Goal: Task Accomplishment & Management: Complete application form

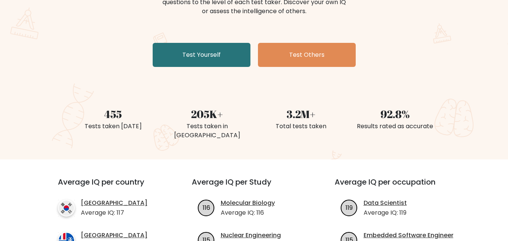
scroll to position [38, 0]
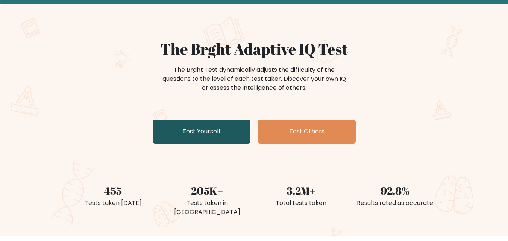
click at [207, 131] on link "Test Yourself" at bounding box center [202, 132] width 98 height 24
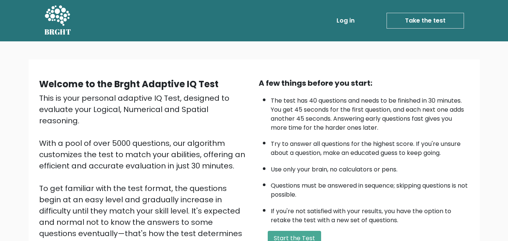
scroll to position [38, 0]
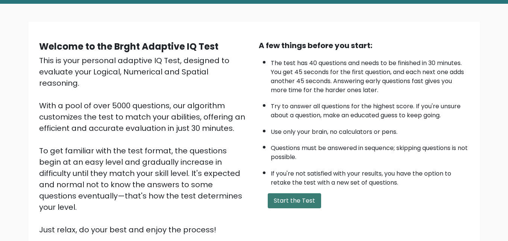
click at [278, 198] on button "Start the Test" at bounding box center [294, 200] width 53 height 15
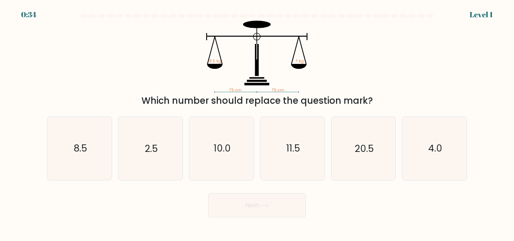
click at [374, 97] on div "Which number should replace the question mark?" at bounding box center [257, 101] width 411 height 14
drag, startPoint x: 41, startPoint y: 142, endPoint x: 68, endPoint y: 148, distance: 28.6
click at [41, 142] on form at bounding box center [257, 115] width 514 height 203
click at [70, 149] on icon "8.5" at bounding box center [79, 148] width 63 height 63
click at [257, 123] on input "a. 8.5" at bounding box center [257, 122] width 0 height 2
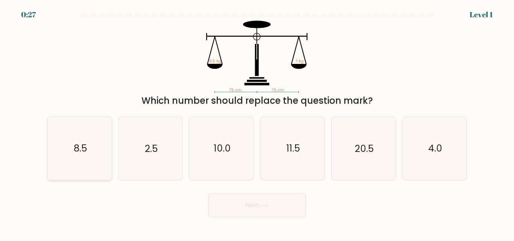
radio input "true"
click at [260, 206] on button "Next" at bounding box center [257, 205] width 98 height 24
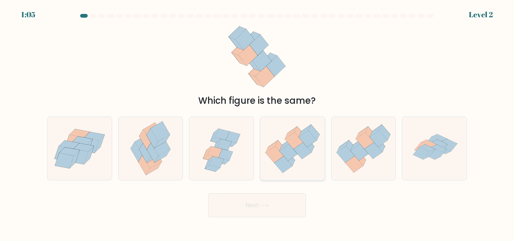
click at [300, 150] on icon at bounding box center [302, 150] width 18 height 17
click at [257, 123] on input "d." at bounding box center [257, 122] width 0 height 2
radio input "true"
click at [272, 214] on button "Next" at bounding box center [257, 205] width 98 height 24
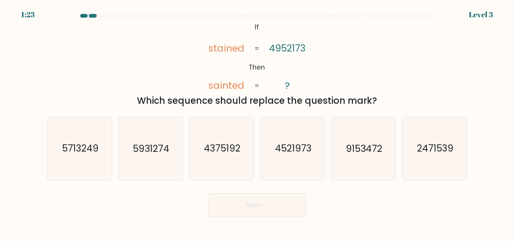
click at [303, 76] on icon "@import url('https://fonts.googleapis.com/css?family=Abril+Fatface:400,100,100i…" at bounding box center [256, 57] width 117 height 72
click at [288, 149] on text "4521973" at bounding box center [293, 148] width 36 height 13
click at [257, 123] on input "d. 4521973" at bounding box center [257, 122] width 0 height 2
radio input "true"
click at [273, 211] on button "Next" at bounding box center [257, 205] width 98 height 24
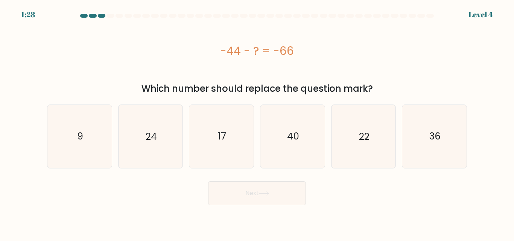
click at [218, 58] on div "-44 - ? = -66" at bounding box center [257, 50] width 420 height 17
click at [252, 56] on div "-44 - ? = -66" at bounding box center [257, 50] width 420 height 17
click at [370, 143] on icon "22" at bounding box center [363, 136] width 63 height 63
click at [257, 123] on input "e. 22" at bounding box center [257, 122] width 0 height 2
radio input "true"
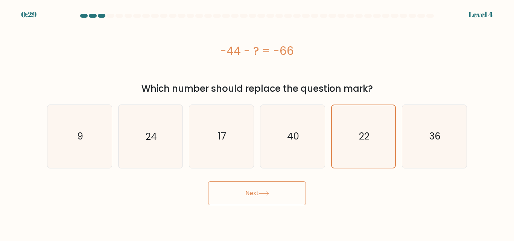
click at [263, 191] on icon at bounding box center [264, 193] width 10 height 4
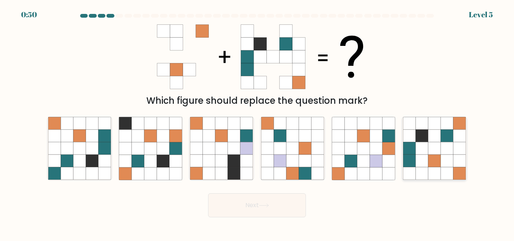
click at [423, 165] on icon at bounding box center [422, 161] width 12 height 12
click at [257, 123] on input "f." at bounding box center [257, 122] width 0 height 2
radio input "true"
click at [276, 206] on button "Next" at bounding box center [257, 205] width 98 height 24
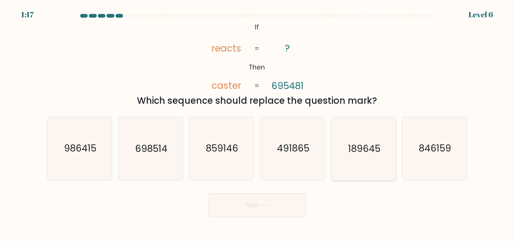
click at [379, 139] on icon "189645" at bounding box center [363, 148] width 63 height 63
click at [257, 123] on input "e. 189645" at bounding box center [257, 122] width 0 height 2
radio input "true"
click at [272, 208] on button "Next" at bounding box center [257, 205] width 98 height 24
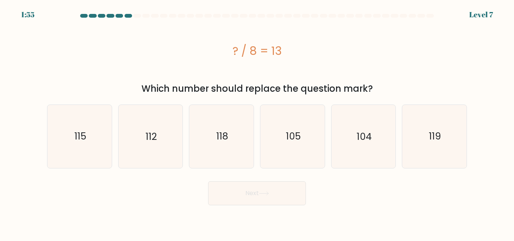
click at [329, 76] on div "? / 8 = 13" at bounding box center [257, 51] width 420 height 60
click at [355, 144] on icon "104" at bounding box center [363, 136] width 63 height 63
click at [257, 123] on input "e. 104" at bounding box center [257, 122] width 0 height 2
radio input "true"
click at [262, 196] on button "Next" at bounding box center [257, 193] width 98 height 24
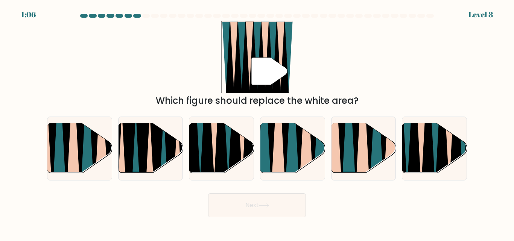
click at [181, 94] on div "" Which figure should replace the white area?" at bounding box center [256, 64] width 429 height 87
click at [336, 95] on div "Which figure should replace the white area?" at bounding box center [257, 101] width 411 height 14
click at [439, 155] on icon at bounding box center [442, 123] width 14 height 128
click at [257, 123] on input "f." at bounding box center [257, 122] width 0 height 2
radio input "true"
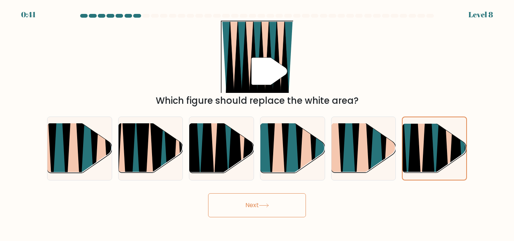
click at [249, 207] on button "Next" at bounding box center [257, 205] width 98 height 24
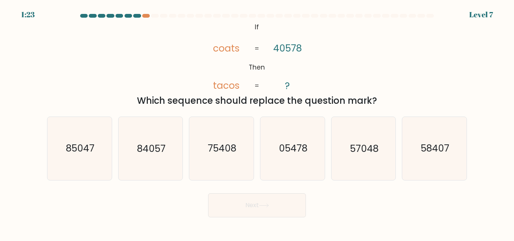
click at [297, 54] on tspan "40578" at bounding box center [287, 48] width 29 height 13
drag, startPoint x: 211, startPoint y: 169, endPoint x: 221, endPoint y: 177, distance: 12.3
click at [211, 169] on icon "75408" at bounding box center [221, 148] width 63 height 63
click at [257, 123] on input "c. 75408" at bounding box center [257, 122] width 0 height 2
radio input "true"
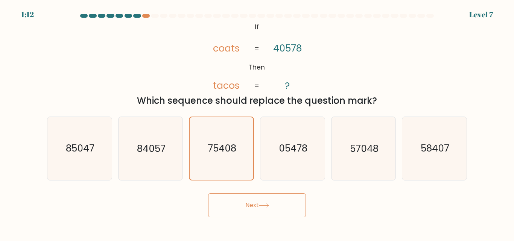
click at [243, 204] on button "Next" at bounding box center [257, 205] width 98 height 24
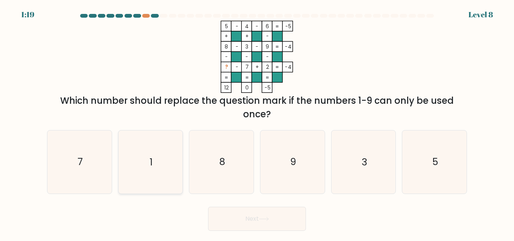
click at [144, 163] on icon "1" at bounding box center [150, 161] width 63 height 63
click at [257, 123] on input "b. 1" at bounding box center [257, 122] width 0 height 2
radio input "true"
click at [253, 217] on button "Next" at bounding box center [257, 219] width 98 height 24
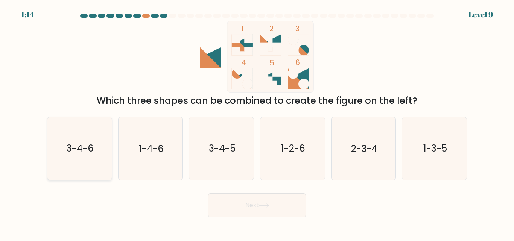
click at [72, 145] on text "3-4-6" at bounding box center [80, 148] width 27 height 13
click at [257, 123] on input "a. 3-4-6" at bounding box center [257, 122] width 0 height 2
radio input "true"
click at [255, 199] on button "Next" at bounding box center [257, 205] width 98 height 24
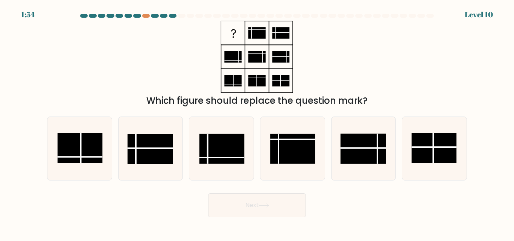
click at [337, 72] on div "Which figure should replace the question mark?" at bounding box center [256, 64] width 429 height 87
click at [211, 147] on rect at bounding box center [221, 149] width 45 height 30
click at [257, 123] on input "c." at bounding box center [257, 122] width 0 height 2
radio input "true"
click at [271, 204] on button "Next" at bounding box center [257, 205] width 98 height 24
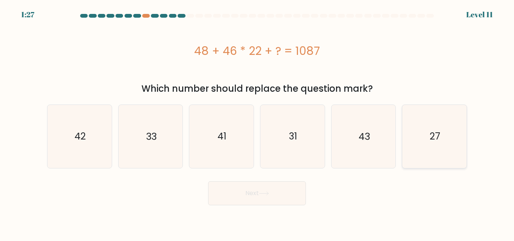
click at [433, 150] on icon "27" at bounding box center [434, 136] width 63 height 63
click at [257, 123] on input "f. 27" at bounding box center [257, 122] width 0 height 2
radio input "true"
click at [239, 200] on button "Next" at bounding box center [257, 193] width 98 height 24
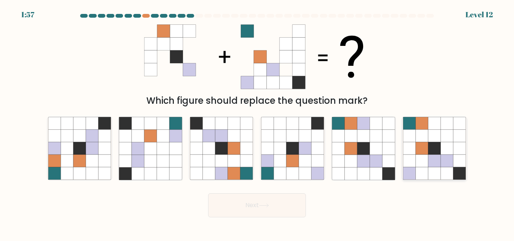
click at [455, 169] on icon at bounding box center [459, 173] width 12 height 12
click at [257, 123] on input "f." at bounding box center [257, 122] width 0 height 2
radio input "true"
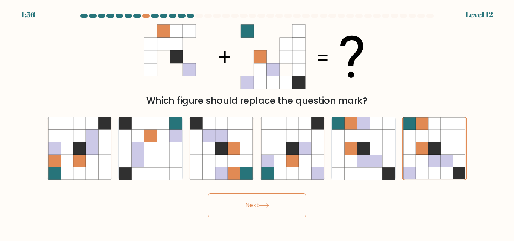
click at [278, 208] on button "Next" at bounding box center [257, 205] width 98 height 24
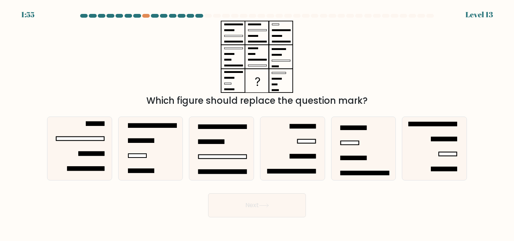
click at [252, 212] on button "Next" at bounding box center [257, 205] width 98 height 24
click at [354, 73] on div "Which figure should replace the question mark?" at bounding box center [256, 64] width 429 height 87
click at [230, 156] on rect at bounding box center [223, 157] width 48 height 4
click at [257, 123] on input "c." at bounding box center [257, 122] width 0 height 2
radio input "true"
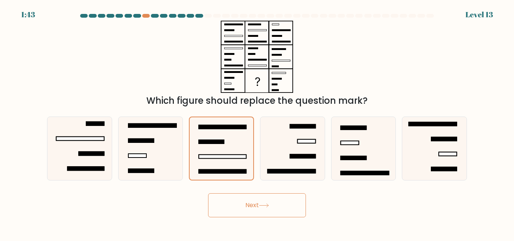
click at [266, 212] on button "Next" at bounding box center [257, 205] width 98 height 24
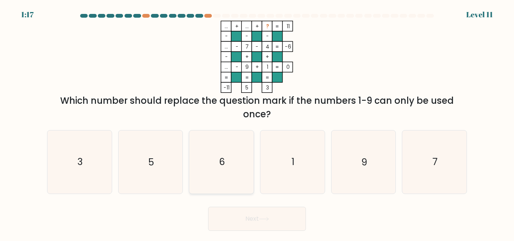
click at [228, 155] on icon "6" at bounding box center [221, 161] width 63 height 63
click at [257, 123] on input "c. 6" at bounding box center [257, 122] width 0 height 2
radio input "true"
click at [257, 219] on button "Next" at bounding box center [257, 219] width 98 height 24
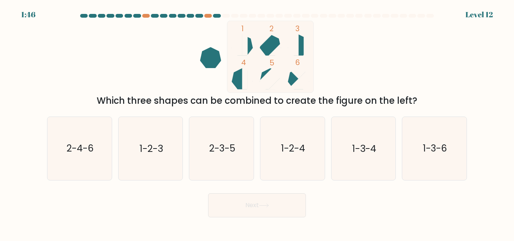
click at [409, 100] on div "Which three shapes can be combined to create the figure on the left?" at bounding box center [257, 101] width 411 height 14
click at [231, 141] on icon "2-3-5" at bounding box center [221, 148] width 63 height 63
click at [257, 123] on input "c. 2-3-5" at bounding box center [257, 122] width 0 height 2
radio input "true"
click at [257, 194] on button "Next" at bounding box center [257, 205] width 98 height 24
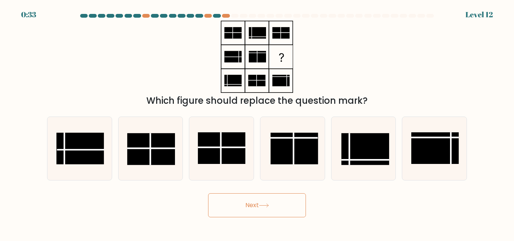
click at [248, 224] on body "0:33 Level 12" at bounding box center [257, 120] width 514 height 241
click at [371, 151] on rect at bounding box center [364, 150] width 47 height 32
click at [257, 123] on input "e." at bounding box center [257, 122] width 0 height 2
radio input "true"
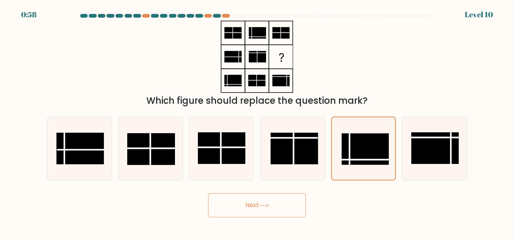
drag, startPoint x: 241, startPoint y: 200, endPoint x: 250, endPoint y: 208, distance: 12.8
click at [241, 200] on button "Next" at bounding box center [257, 205] width 98 height 24
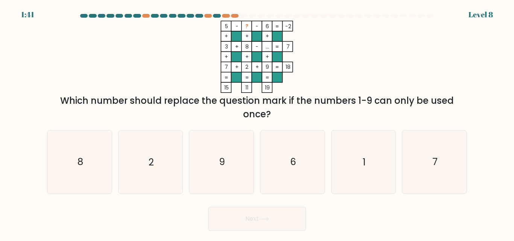
click at [316, 47] on icon "5 - ? - 6 -2 + + + 3 + 8 - ... 7 + + + 7 + 2 + 9 = 18 = = = = 15 11 19 =" at bounding box center [257, 57] width 226 height 72
click at [70, 170] on icon "8" at bounding box center [79, 161] width 63 height 63
click at [257, 123] on input "a. 8" at bounding box center [257, 122] width 0 height 2
radio input "true"
click at [235, 172] on icon "9" at bounding box center [221, 161] width 63 height 63
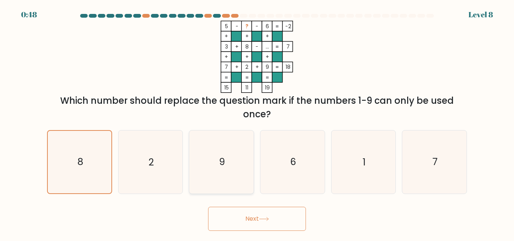
click at [257, 123] on input "c. 9" at bounding box center [257, 122] width 0 height 2
radio input "true"
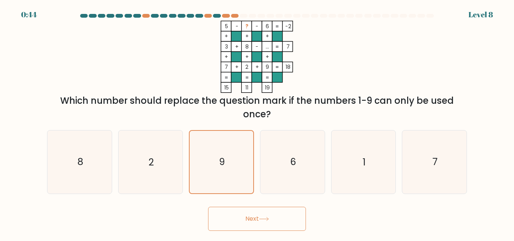
click at [390, 56] on div "5 - ? - 6 -2 + + + 3 + 8 - ... 7 + + + 7 + 2 + 9 = 18 = = = = 15 11 19 = Which …" at bounding box center [256, 71] width 429 height 100
click at [279, 220] on button "Next" at bounding box center [257, 219] width 98 height 24
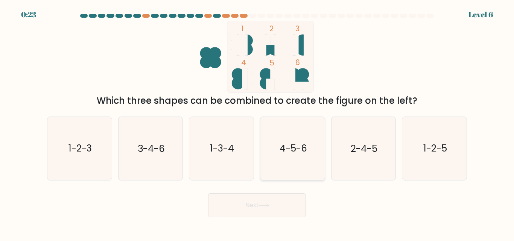
drag, startPoint x: 284, startPoint y: 150, endPoint x: 261, endPoint y: 174, distance: 33.3
click at [284, 150] on text "4-5-6" at bounding box center [292, 148] width 27 height 13
click at [257, 123] on input "d. 4-5-6" at bounding box center [257, 122] width 0 height 2
radio input "true"
click at [246, 200] on button "Next" at bounding box center [257, 205] width 98 height 24
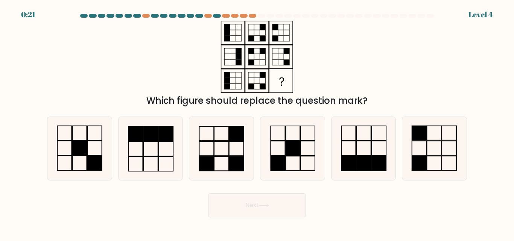
click at [263, 205] on icon at bounding box center [263, 205] width 9 height 3
click at [363, 65] on div "Which figure should replace the question mark?" at bounding box center [256, 64] width 429 height 87
drag, startPoint x: 429, startPoint y: 135, endPoint x: 390, endPoint y: 167, distance: 49.7
click at [428, 136] on icon at bounding box center [434, 148] width 63 height 63
click at [257, 123] on input "f." at bounding box center [257, 122] width 0 height 2
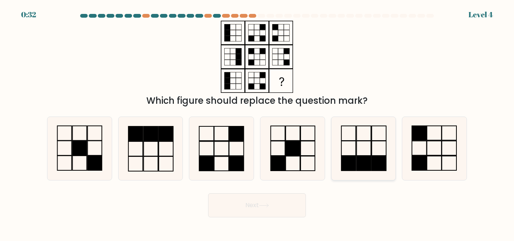
radio input "true"
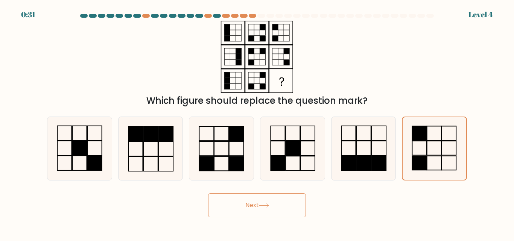
click at [251, 204] on button "Next" at bounding box center [257, 205] width 98 height 24
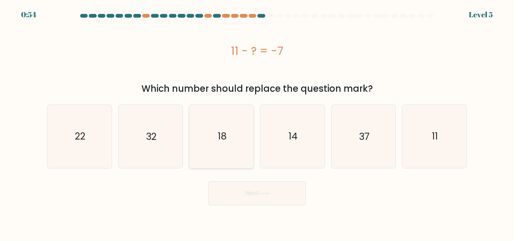
click at [235, 148] on icon "18" at bounding box center [221, 136] width 63 height 63
click at [257, 123] on input "c. 18" at bounding box center [257, 122] width 0 height 2
radio input "true"
click at [249, 197] on button "Next" at bounding box center [257, 193] width 98 height 24
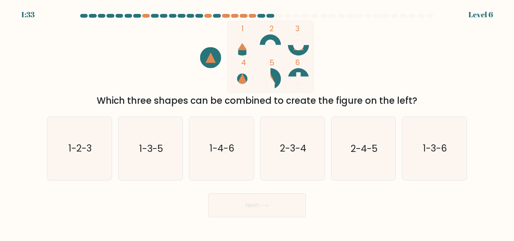
click at [360, 92] on div "1 2 3 4 5 6 Which three shapes can be combined to create the figure on the left?" at bounding box center [256, 64] width 429 height 87
click at [226, 154] on text "1-4-6" at bounding box center [221, 148] width 25 height 13
click at [257, 123] on input "c. 1-4-6" at bounding box center [257, 122] width 0 height 2
radio input "true"
click at [267, 214] on button "Next" at bounding box center [257, 205] width 98 height 24
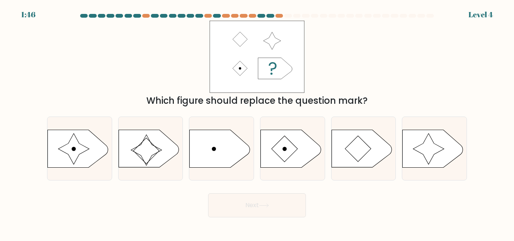
click at [357, 102] on div "Which figure should replace the question mark?" at bounding box center [257, 101] width 411 height 14
click at [76, 150] on icon at bounding box center [73, 149] width 31 height 31
click at [257, 123] on input "a." at bounding box center [257, 122] width 0 height 2
radio input "true"
click at [261, 202] on button "Next" at bounding box center [257, 205] width 98 height 24
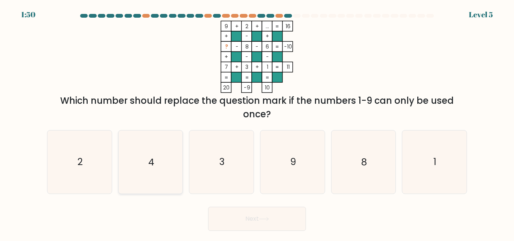
click at [152, 152] on icon "4" at bounding box center [150, 161] width 63 height 63
click at [257, 123] on input "b. 4" at bounding box center [257, 122] width 0 height 2
radio input "true"
click at [267, 217] on icon at bounding box center [264, 219] width 10 height 4
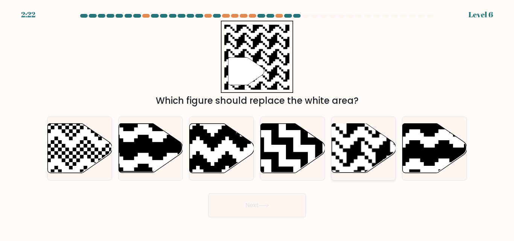
click at [368, 155] on rect at bounding box center [383, 123] width 117 height 117
click at [257, 123] on input "e." at bounding box center [257, 122] width 0 height 2
radio input "true"
drag, startPoint x: 253, startPoint y: 200, endPoint x: 249, endPoint y: 207, distance: 8.5
click at [253, 200] on button "Next" at bounding box center [257, 205] width 98 height 24
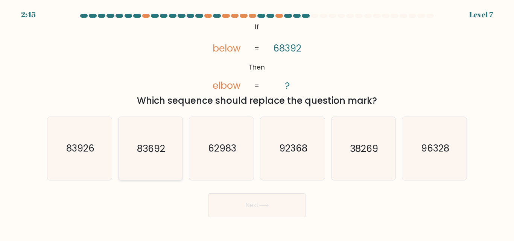
click at [159, 149] on text "83692" at bounding box center [151, 148] width 28 height 13
click at [257, 123] on input "b. 83692" at bounding box center [257, 122] width 0 height 2
radio input "true"
click at [247, 200] on button "Next" at bounding box center [257, 205] width 98 height 24
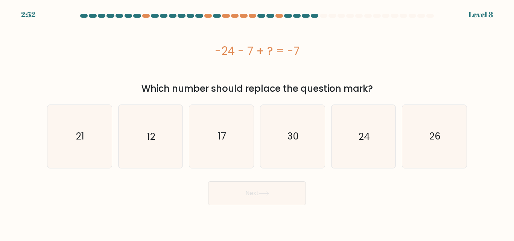
click at [345, 61] on div "-24 - 7 + ? = -7" at bounding box center [257, 51] width 420 height 60
click at [273, 64] on div "-24 - 7 + ? = -7" at bounding box center [257, 51] width 420 height 60
click at [326, 68] on div "-24 - 7 + ? = -7" at bounding box center [257, 51] width 420 height 60
click at [349, 46] on div "-24 - 7 + ? = -7" at bounding box center [257, 50] width 420 height 17
click at [370, 69] on div "-24 - 7 + ? = -7" at bounding box center [257, 51] width 420 height 60
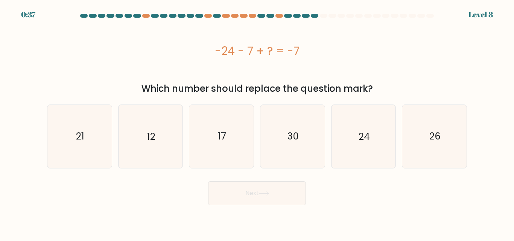
click at [407, 46] on div "-24 - 7 + ? = -7" at bounding box center [257, 50] width 420 height 17
click at [149, 117] on icon "12" at bounding box center [150, 136] width 63 height 63
click at [257, 121] on input "b. 12" at bounding box center [257, 122] width 0 height 2
radio input "true"
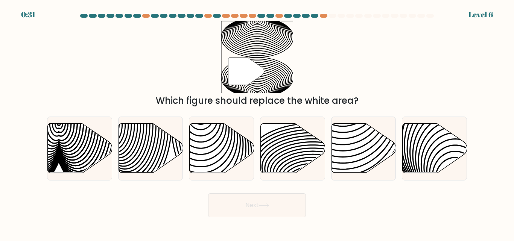
click at [332, 56] on div "" Which figure should replace the white area?" at bounding box center [256, 64] width 429 height 87
click at [369, 79] on div "" Which figure should replace the white area?" at bounding box center [256, 64] width 429 height 87
click at [441, 155] on icon at bounding box center [434, 148] width 64 height 49
click at [257, 123] on input "f." at bounding box center [257, 122] width 0 height 2
radio input "true"
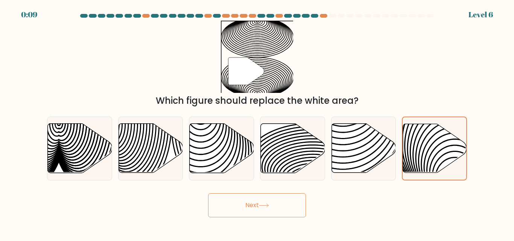
click at [272, 197] on button "Next" at bounding box center [257, 205] width 98 height 24
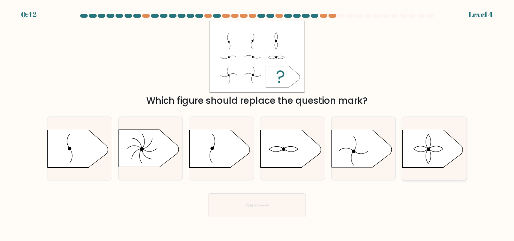
click at [425, 151] on icon at bounding box center [432, 149] width 60 height 38
click at [257, 123] on input "f." at bounding box center [257, 122] width 0 height 2
radio input "true"
click at [270, 202] on button "Next" at bounding box center [257, 205] width 98 height 24
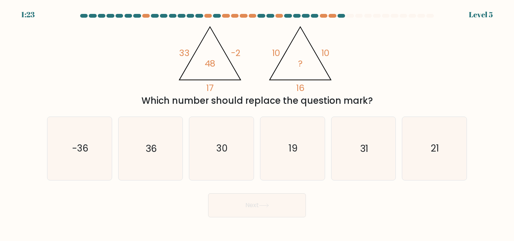
click at [393, 71] on div "@import url('https://fonts.googleapis.com/css?family=Abril+Fatface:400,100,100i…" at bounding box center [256, 64] width 429 height 87
click at [381, 76] on div "@import url('https://fonts.googleapis.com/css?family=Abril+Fatface:400,100,100i…" at bounding box center [256, 64] width 429 height 87
click at [168, 147] on icon "36" at bounding box center [150, 148] width 63 height 63
click at [257, 123] on input "b. 36" at bounding box center [257, 122] width 0 height 2
radio input "true"
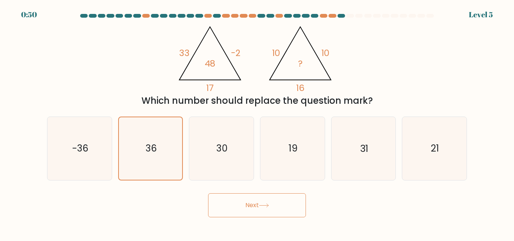
click at [285, 210] on button "Next" at bounding box center [257, 205] width 98 height 24
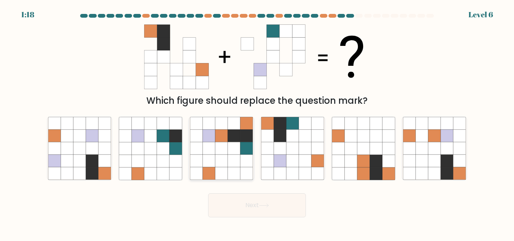
click at [231, 141] on icon at bounding box center [234, 136] width 12 height 12
click at [257, 123] on input "c." at bounding box center [257, 122] width 0 height 2
radio input "true"
click at [275, 222] on body "1:17 Level 6" at bounding box center [257, 120] width 514 height 241
click at [276, 212] on button "Next" at bounding box center [257, 205] width 98 height 24
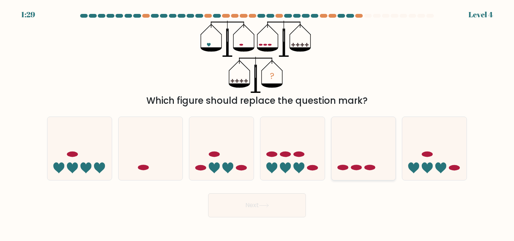
click at [380, 169] on icon at bounding box center [363, 148] width 64 height 53
click at [257, 123] on input "e." at bounding box center [257, 122] width 0 height 2
radio input "true"
click at [266, 206] on icon at bounding box center [264, 205] width 10 height 4
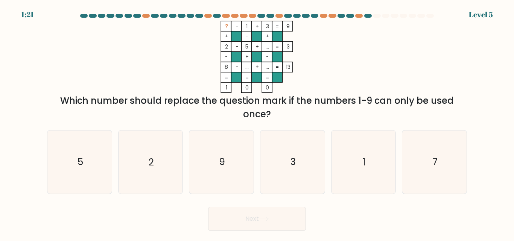
drag, startPoint x: 225, startPoint y: 177, endPoint x: 232, endPoint y: 215, distance: 38.6
click at [225, 176] on icon "9" at bounding box center [221, 161] width 63 height 63
click at [257, 123] on input "c. 9" at bounding box center [257, 122] width 0 height 2
radio input "true"
click at [251, 215] on button "Next" at bounding box center [257, 219] width 98 height 24
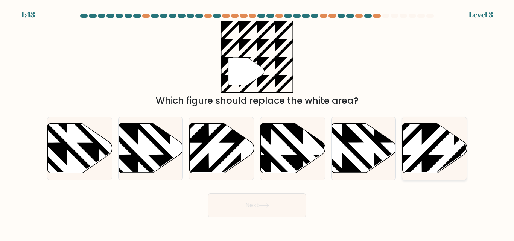
drag, startPoint x: 423, startPoint y: 161, endPoint x: 419, endPoint y: 158, distance: 4.3
click at [422, 161] on icon at bounding box center [453, 122] width 129 height 129
click at [257, 123] on input "f." at bounding box center [257, 122] width 0 height 2
radio input "true"
click at [253, 209] on button "Next" at bounding box center [257, 205] width 98 height 24
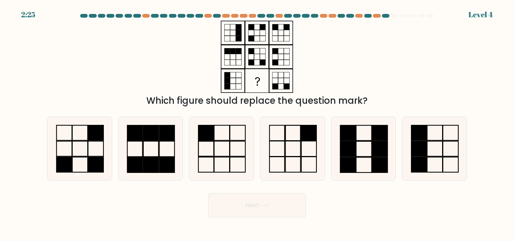
click at [96, 75] on div "Which figure should replace the question mark?" at bounding box center [256, 64] width 429 height 87
click at [94, 153] on icon at bounding box center [79, 148] width 63 height 63
click at [257, 123] on input "a." at bounding box center [257, 122] width 0 height 2
radio input "true"
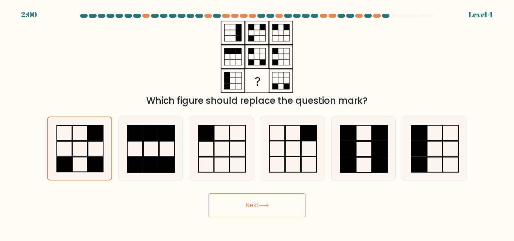
click at [270, 203] on button "Next" at bounding box center [257, 205] width 98 height 24
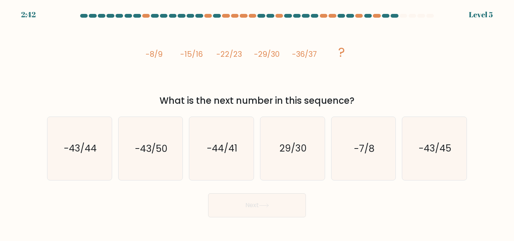
click at [314, 80] on icon "image/svg+xml -8/9 -15/16 -22/23 -29/30 -36/37 ?" at bounding box center [257, 57] width 226 height 72
click at [80, 145] on text "-43/44" at bounding box center [80, 148] width 33 height 13
click at [257, 123] on input "a. -43/44" at bounding box center [257, 122] width 0 height 2
radio input "true"
click at [290, 201] on button "Next" at bounding box center [257, 205] width 98 height 24
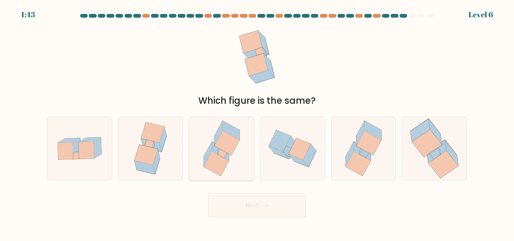
click at [232, 155] on icon at bounding box center [221, 148] width 53 height 63
click at [257, 123] on input "c." at bounding box center [257, 122] width 0 height 2
radio input "true"
click at [253, 206] on button "Next" at bounding box center [257, 205] width 98 height 24
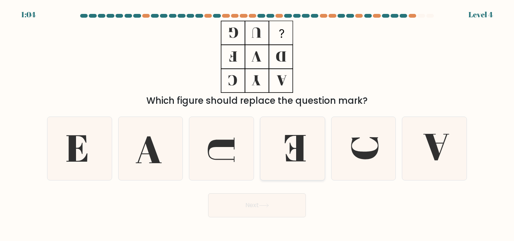
click at [263, 156] on icon at bounding box center [292, 148] width 63 height 63
click at [257, 123] on input "d." at bounding box center [257, 122] width 0 height 2
radio input "true"
click at [253, 203] on button "Next" at bounding box center [257, 205] width 98 height 24
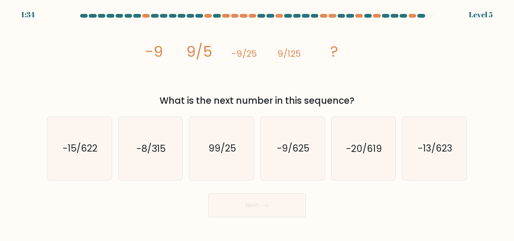
click at [351, 92] on icon "image/svg+xml -9 9/5 -9/25 9/125 ?" at bounding box center [257, 57] width 226 height 72
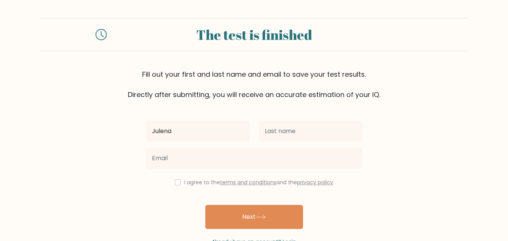
type input "Julena"
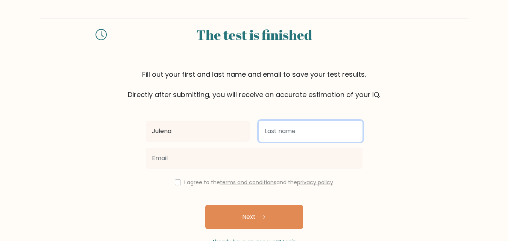
click at [270, 121] on input "text" at bounding box center [311, 131] width 104 height 21
type input "Dumdum"
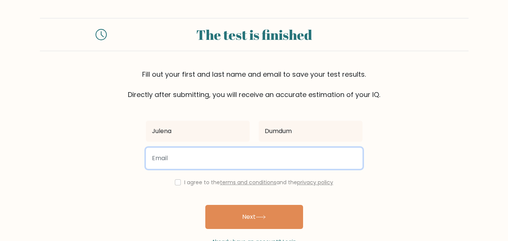
click at [219, 163] on input "email" at bounding box center [254, 158] width 217 height 21
type input "[EMAIL_ADDRESS][DOMAIN_NAME]"
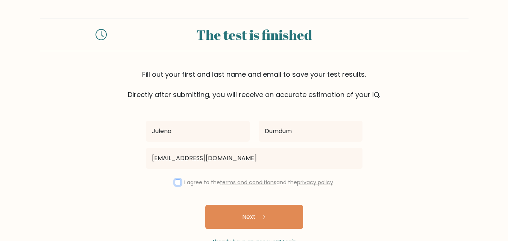
click at [175, 182] on input "checkbox" at bounding box center [178, 182] width 6 height 6
checkbox input "true"
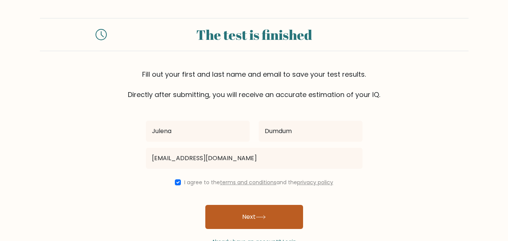
click at [254, 223] on button "Next" at bounding box center [254, 217] width 98 height 24
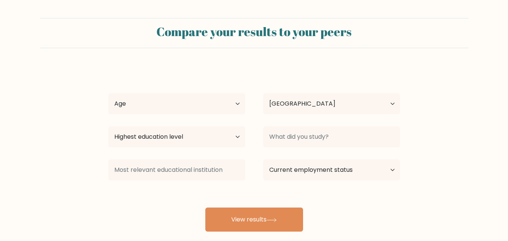
select select "PH"
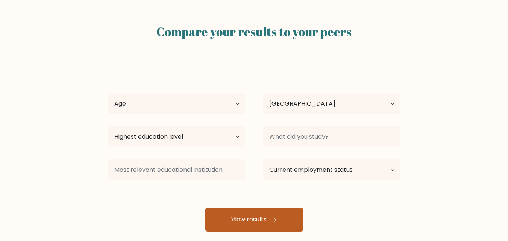
click at [263, 221] on button "View results" at bounding box center [254, 220] width 98 height 24
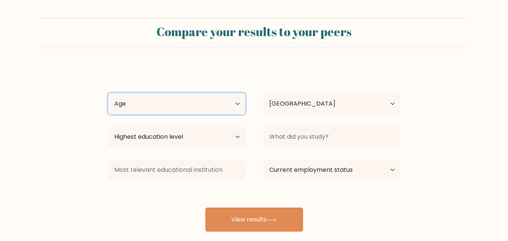
click at [146, 103] on select "Age Under 18 years old 18-24 years old 25-34 years old 35-44 years old 45-54 ye…" at bounding box center [176, 103] width 137 height 21
select select "18_24"
click at [108, 93] on select "Age Under 18 years old 18-24 years old 25-34 years old 35-44 years old 45-54 ye…" at bounding box center [176, 103] width 137 height 21
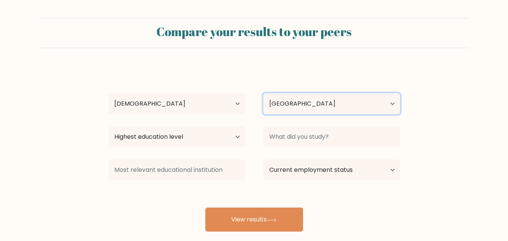
click at [322, 109] on select "Country Afghanistan Albania Algeria American Samoa Andorra Angola Anguilla Anta…" at bounding box center [331, 103] width 137 height 21
drag, startPoint x: 309, startPoint y: 59, endPoint x: 296, endPoint y: 83, distance: 27.1
click at [308, 60] on form "Compare your results to your peers Julena Dumdum Age Under 18 years old 18-24 y…" at bounding box center [254, 125] width 508 height 214
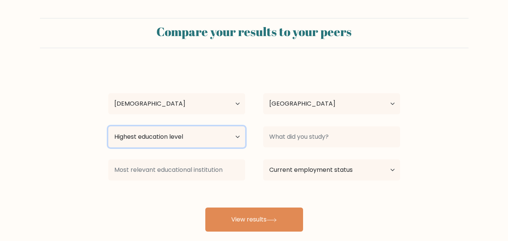
click at [188, 137] on select "Highest education level No schooling Primary Lower Secondary Upper Secondary Oc…" at bounding box center [176, 136] width 137 height 21
click at [108, 126] on select "Highest education level No schooling Primary Lower Secondary Upper Secondary Oc…" at bounding box center [176, 136] width 137 height 21
click at [213, 145] on select "Highest education level No schooling Primary Lower Secondary Upper Secondary Oc…" at bounding box center [176, 136] width 137 height 21
select select "upper_secondary"
click at [108, 126] on select "Highest education level No schooling Primary Lower Secondary Upper Secondary Oc…" at bounding box center [176, 136] width 137 height 21
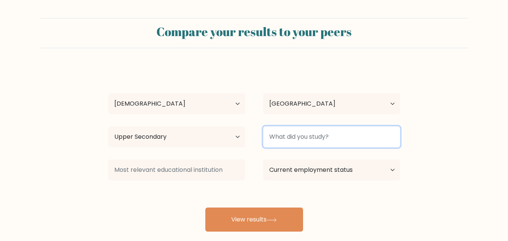
click at [311, 134] on input at bounding box center [331, 136] width 137 height 21
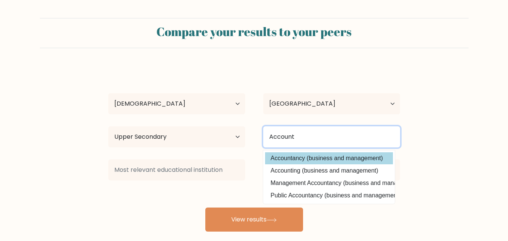
type input "Account"
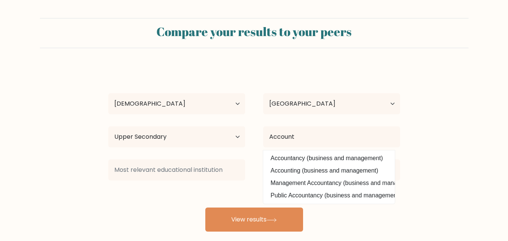
click at [343, 158] on div "Julena Dumdum Age Under 18 years old 18-24 years old 25-34 years old 35-44 year…" at bounding box center [254, 148] width 301 height 165
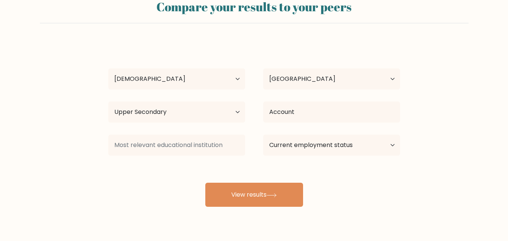
scroll to position [38, 0]
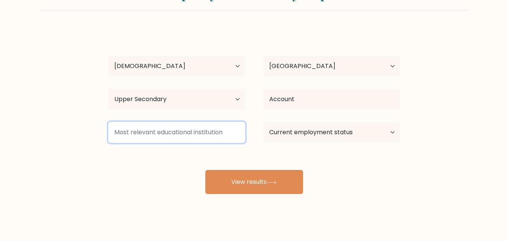
click at [168, 139] on input at bounding box center [176, 132] width 137 height 21
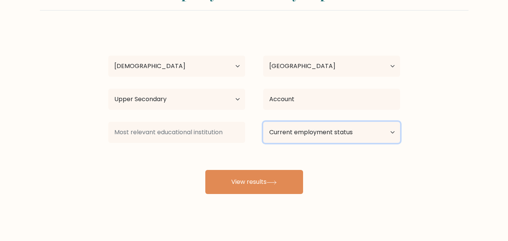
click at [317, 134] on select "Current employment status Employed Student Retired Other / prefer not to answer" at bounding box center [331, 132] width 137 height 21
select select "other"
click at [263, 122] on select "Current employment status Employed Student Retired Other / prefer not to answer" at bounding box center [331, 132] width 137 height 21
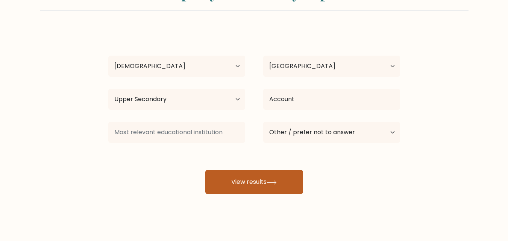
click at [273, 187] on button "View results" at bounding box center [254, 182] width 98 height 24
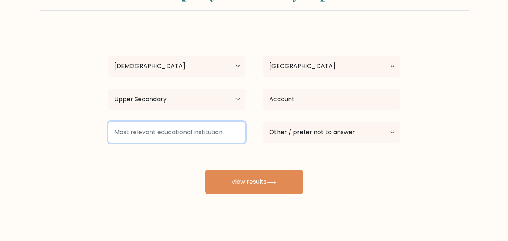
click at [198, 137] on input at bounding box center [176, 132] width 137 height 21
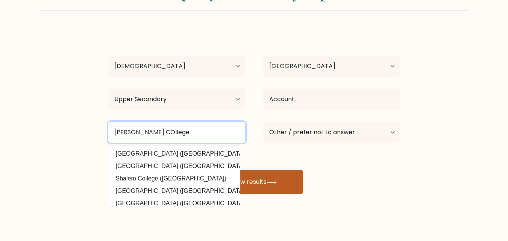
type input "Immaculada Concepcion COllege"
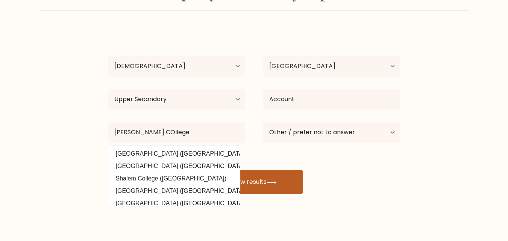
click at [281, 187] on button "View results" at bounding box center [254, 182] width 98 height 24
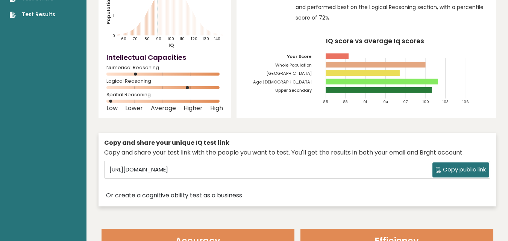
scroll to position [38, 0]
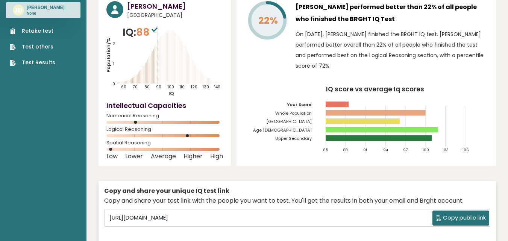
click at [457, 217] on span "Copy public link" at bounding box center [464, 218] width 43 height 9
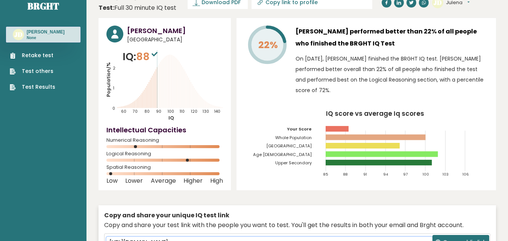
scroll to position [0, 0]
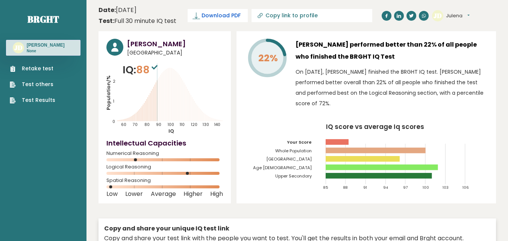
click at [221, 17] on span "Download PDF" at bounding box center [221, 16] width 39 height 8
